Goal: Information Seeking & Learning: Compare options

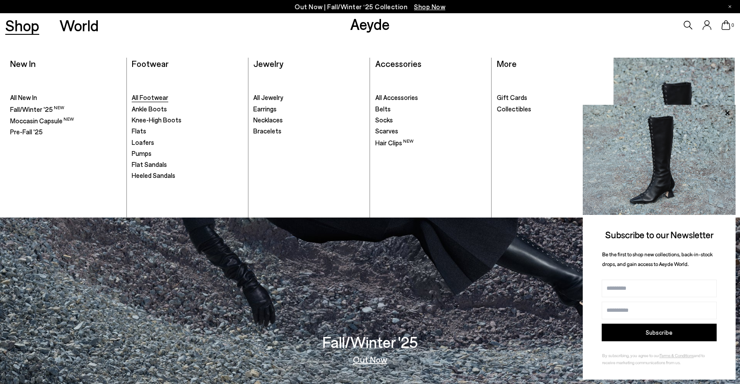
click at [156, 96] on span "All Footwear" at bounding box center [150, 97] width 37 height 8
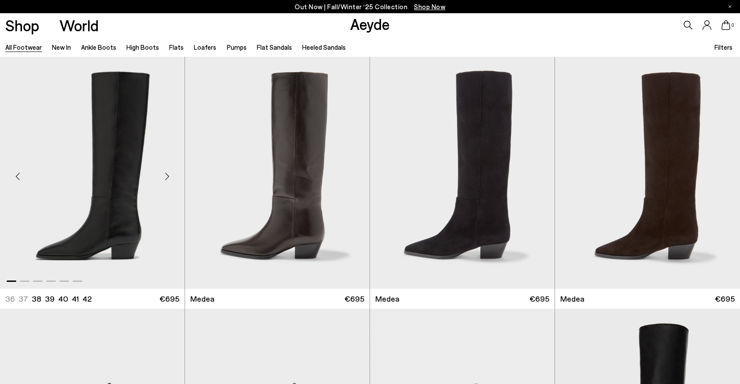
click at [116, 223] on img "1 / 6" at bounding box center [92, 173] width 185 height 232
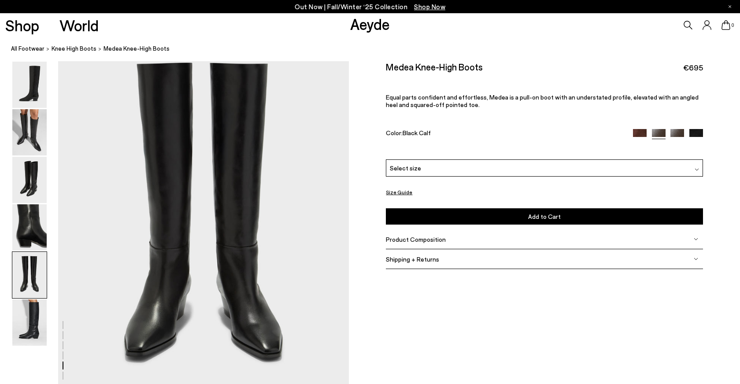
scroll to position [1593, 0]
click at [423, 239] on span "Product Composition" at bounding box center [416, 239] width 60 height 7
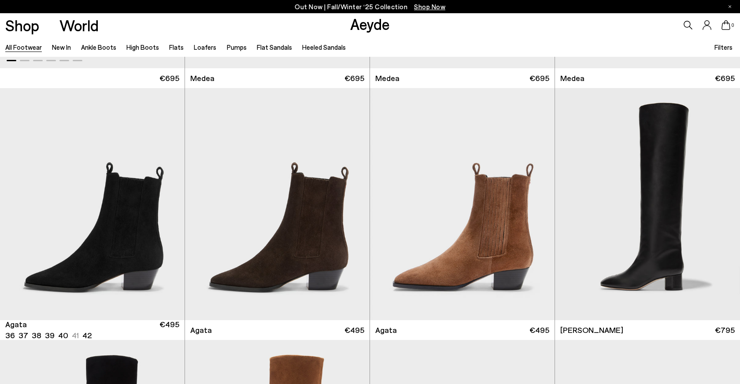
scroll to position [222, 0]
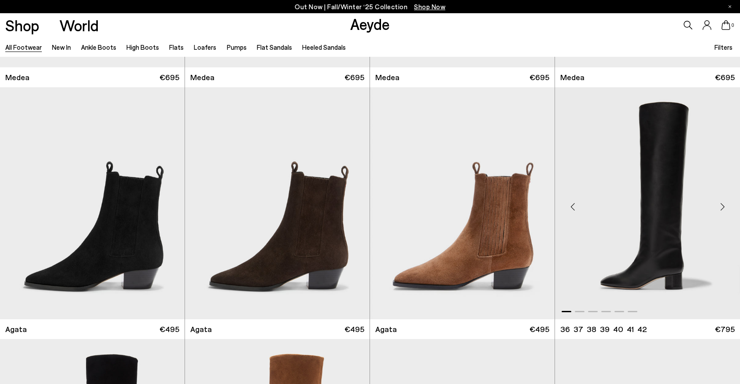
click at [659, 243] on img "1 / 6" at bounding box center [647, 203] width 185 height 232
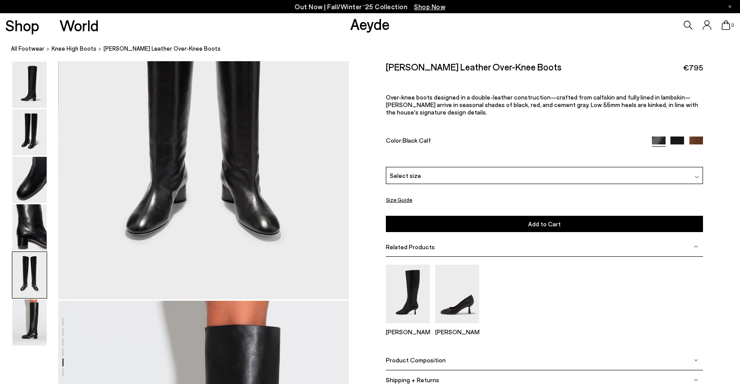
scroll to position [1550, 0]
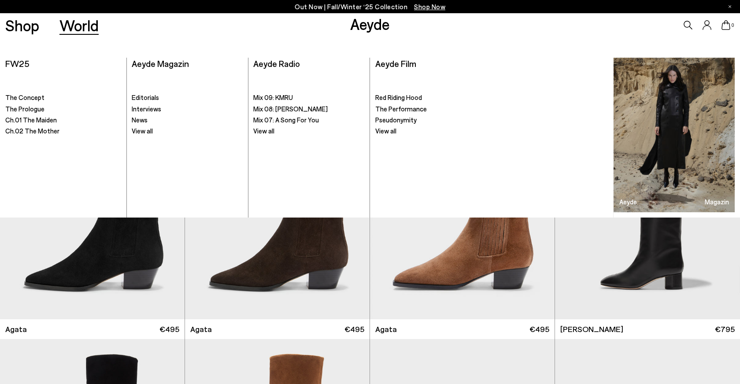
scroll to position [222, 0]
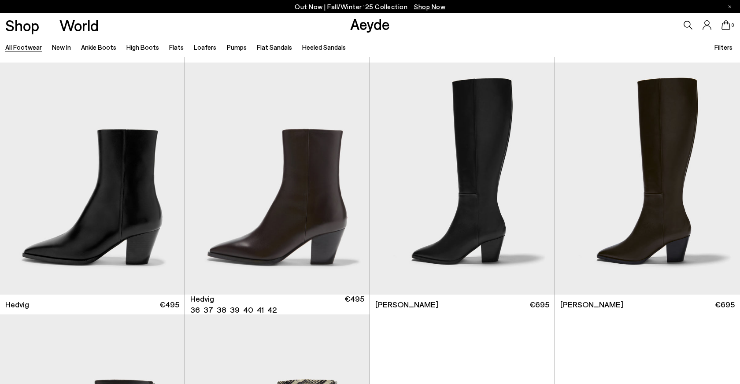
scroll to position [751, 0]
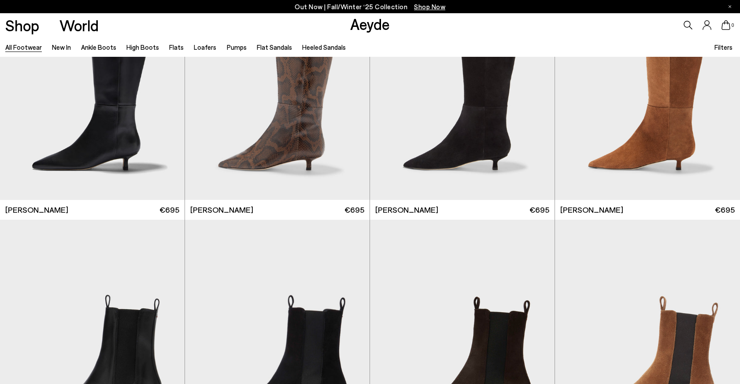
scroll to position [3656, 0]
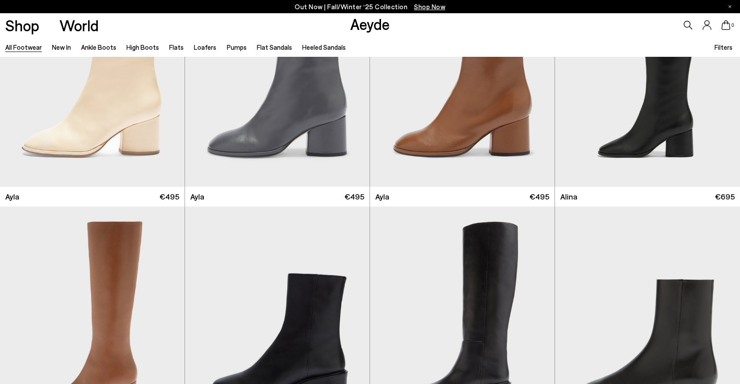
scroll to position [5553, 0]
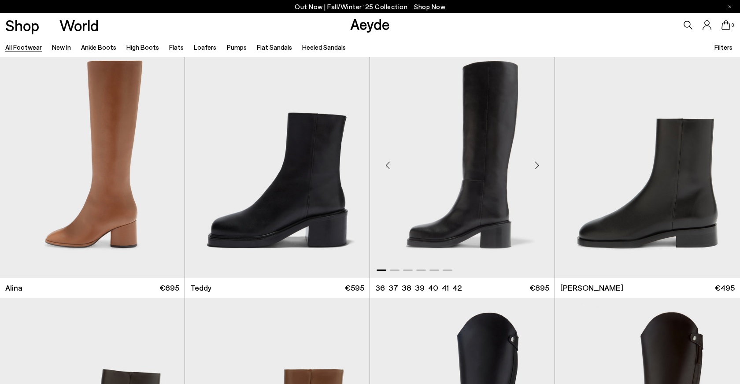
click at [483, 204] on img "1 / 6" at bounding box center [462, 162] width 185 height 232
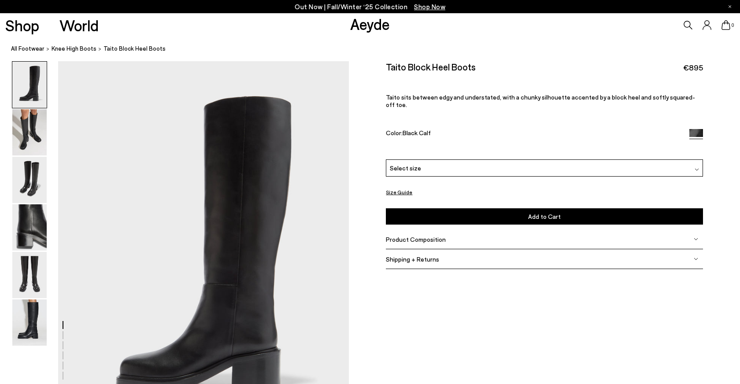
click at [430, 236] on span "Product Composition" at bounding box center [416, 239] width 60 height 7
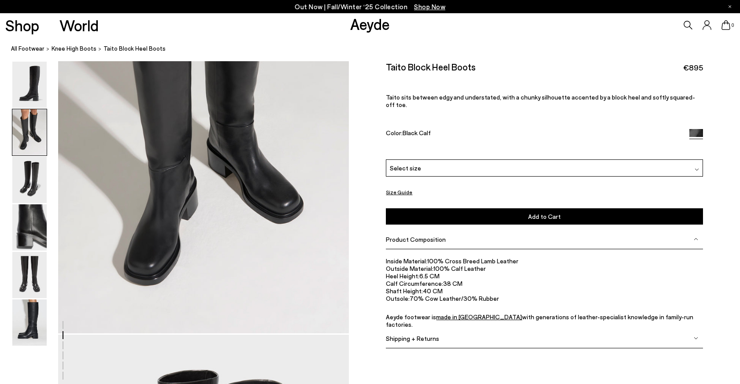
scroll to position [497, 0]
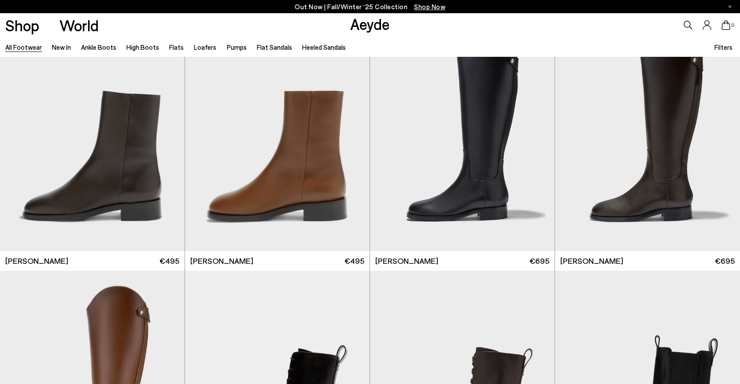
scroll to position [5837, 0]
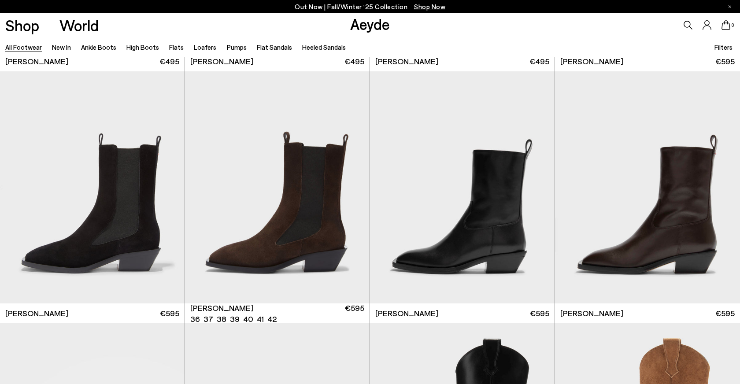
scroll to position [7293, 0]
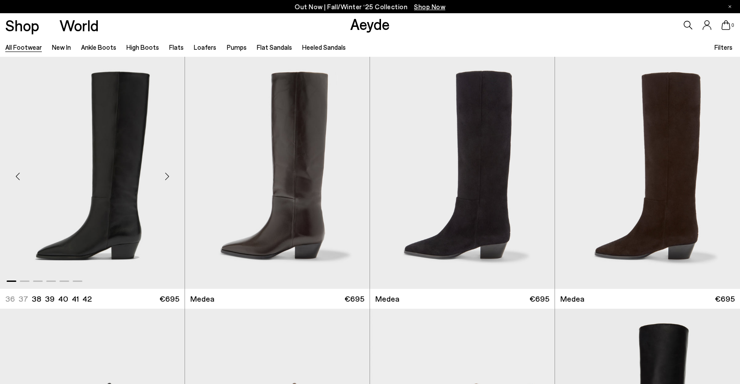
click at [116, 241] on img "1 / 6" at bounding box center [92, 173] width 185 height 232
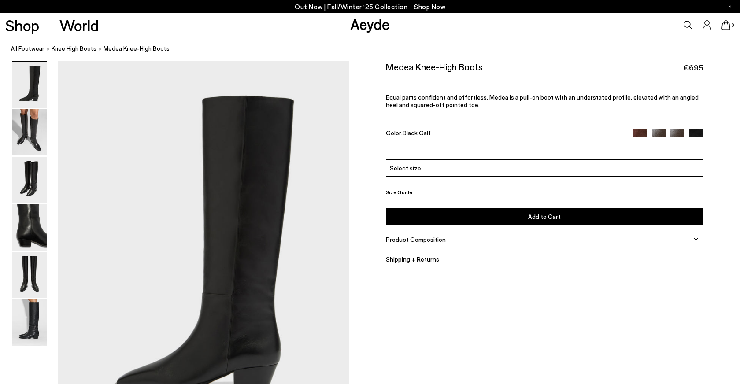
click at [428, 238] on span "Product Composition" at bounding box center [416, 239] width 60 height 7
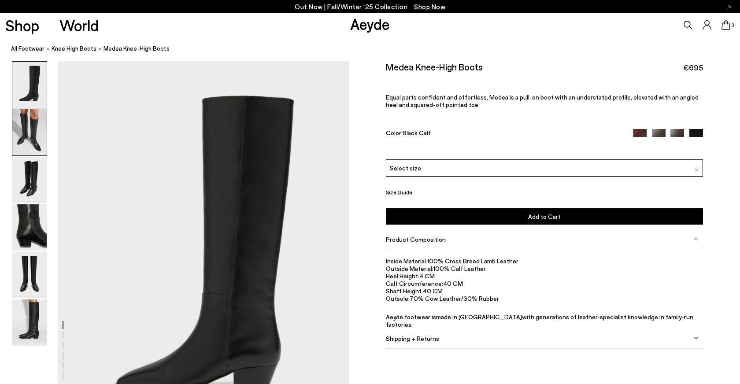
click at [27, 119] on img at bounding box center [29, 132] width 34 height 46
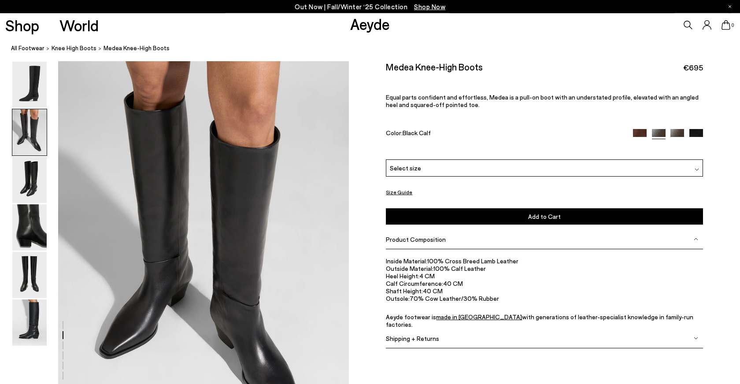
scroll to position [390, 0]
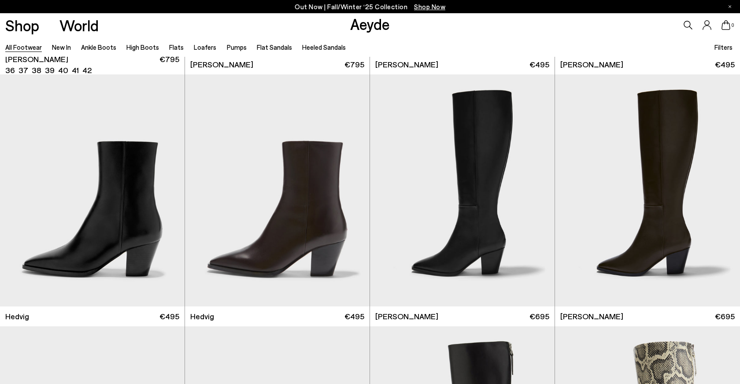
scroll to position [740, 0]
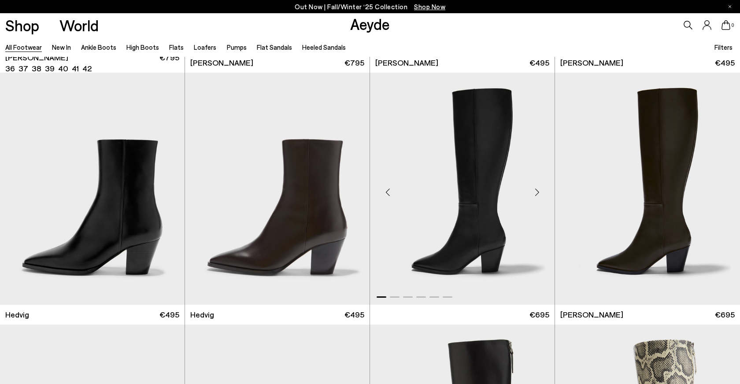
click at [487, 190] on img "1 / 6" at bounding box center [462, 189] width 185 height 232
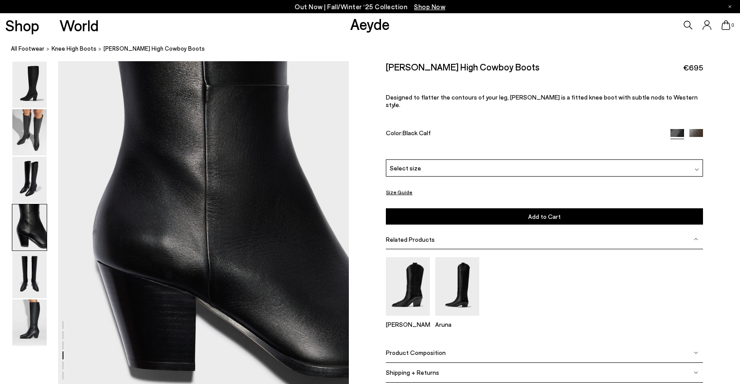
scroll to position [1209, 0]
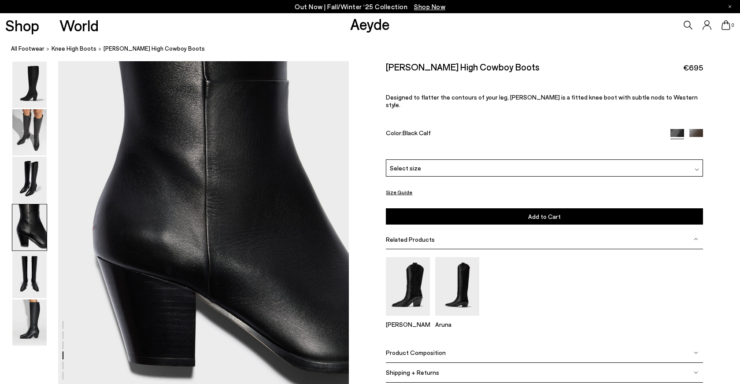
click at [429, 349] on span "Product Composition" at bounding box center [416, 352] width 60 height 7
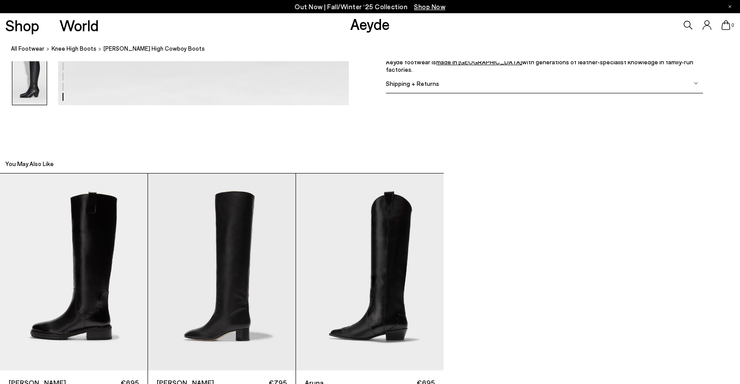
scroll to position [2297, 0]
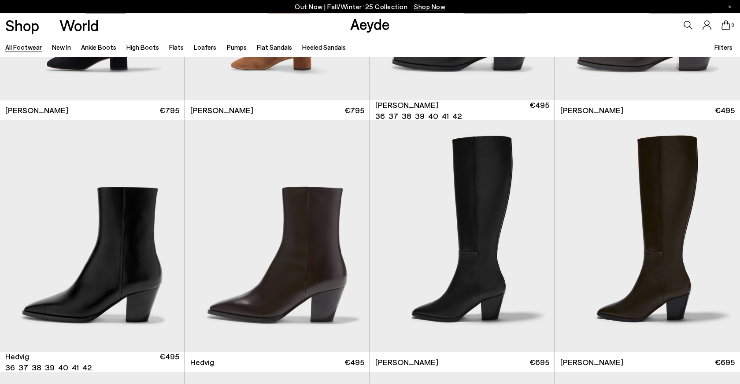
scroll to position [694, 0]
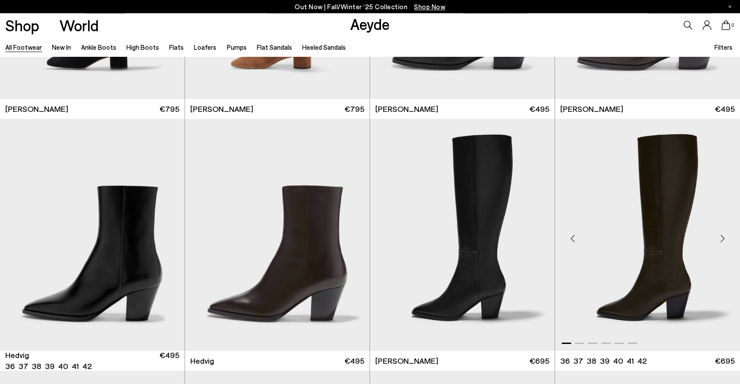
click at [663, 223] on img "1 / 6" at bounding box center [647, 235] width 185 height 232
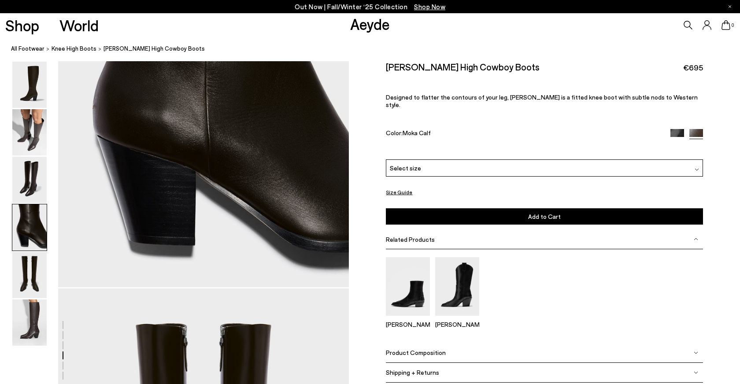
scroll to position [1338, 0]
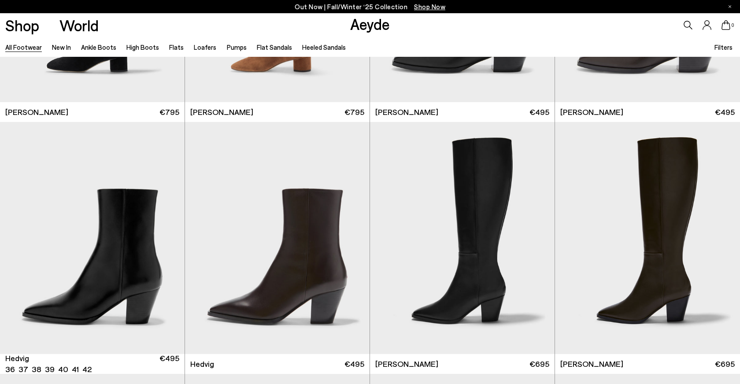
scroll to position [691, 0]
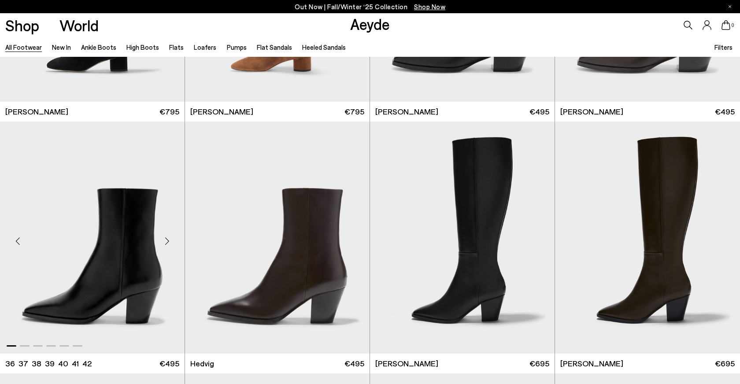
click at [136, 275] on img "1 / 6" at bounding box center [92, 238] width 185 height 232
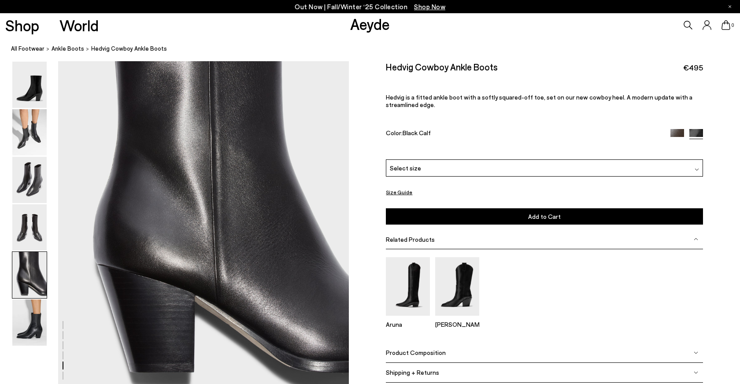
scroll to position [1599, 0]
